Goal: Task Accomplishment & Management: Use online tool/utility

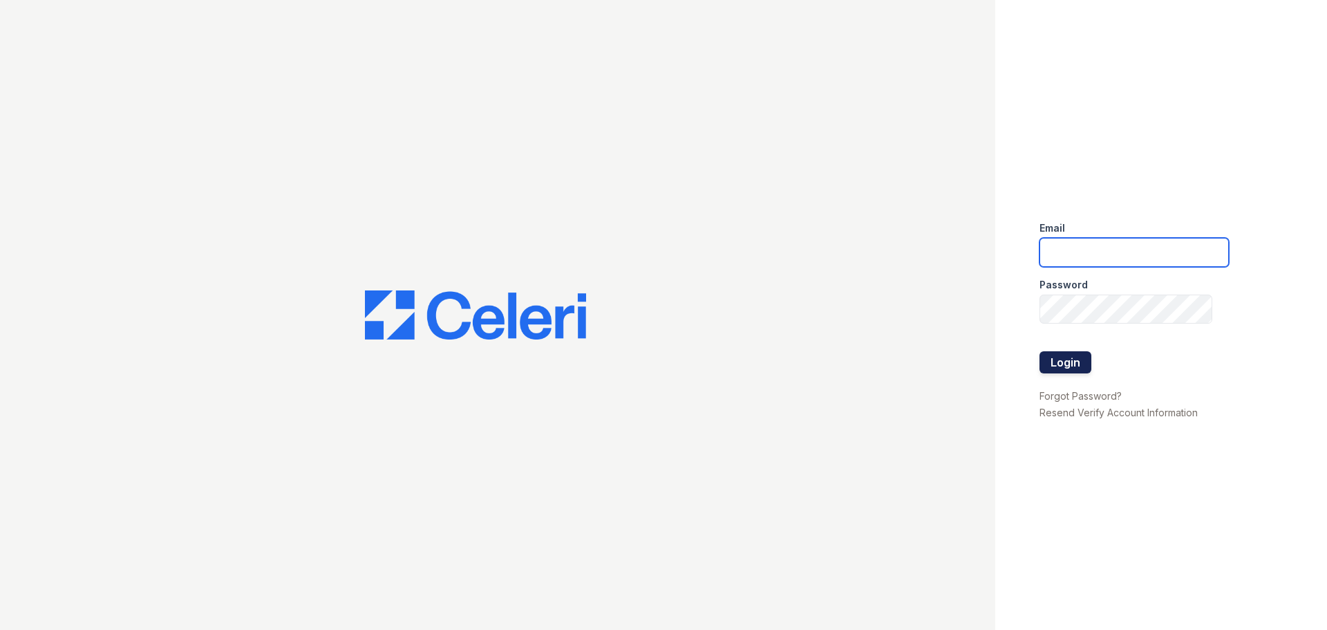
type input "[EMAIL_ADDRESS][DOMAIN_NAME]"
click at [1046, 357] on button "Login" at bounding box center [1066, 362] width 52 height 22
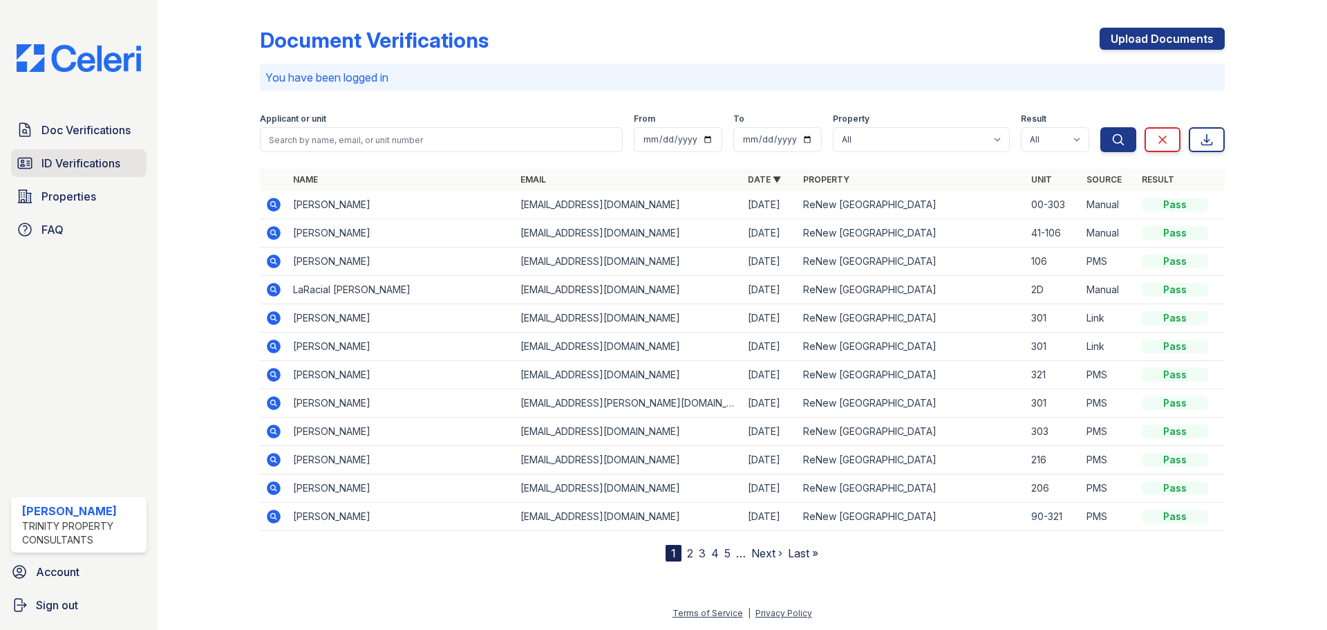
click at [75, 168] on span "ID Verifications" at bounding box center [80, 163] width 79 height 17
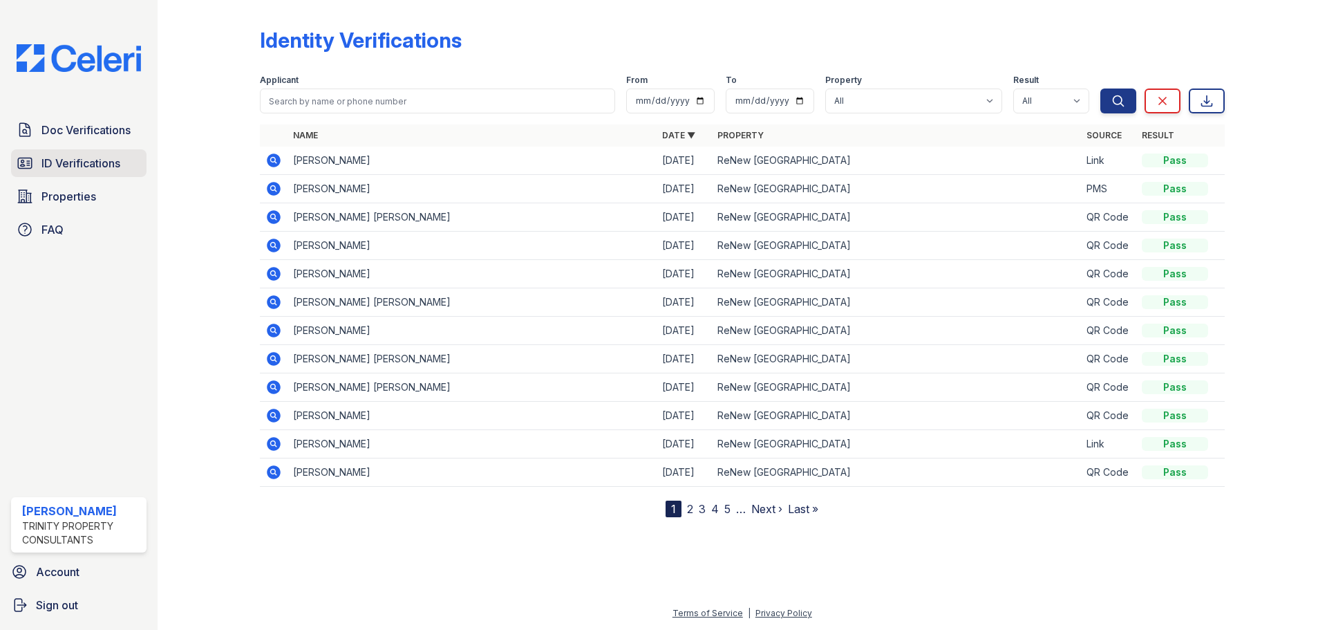
click at [90, 171] on span "ID Verifications" at bounding box center [80, 163] width 79 height 17
